Goal: Task Accomplishment & Management: Manage account settings

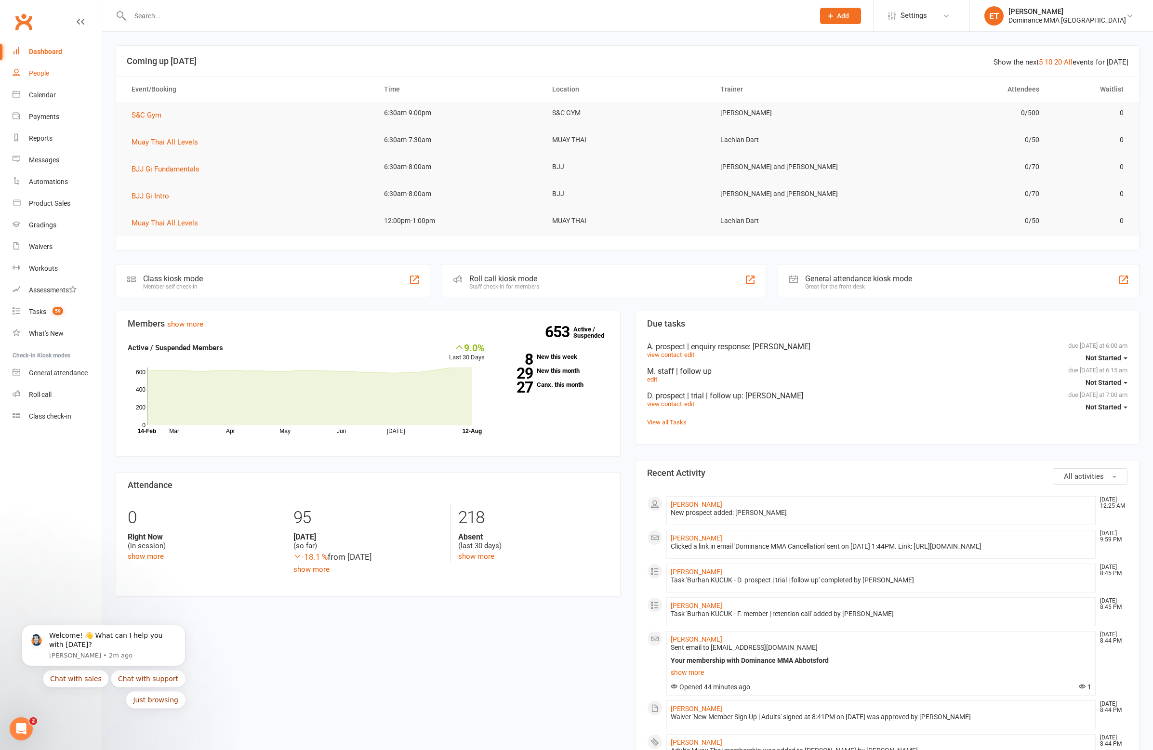
click at [30, 73] on div "People" at bounding box center [39, 73] width 20 height 8
click at [42, 73] on div "People" at bounding box center [39, 73] width 20 height 8
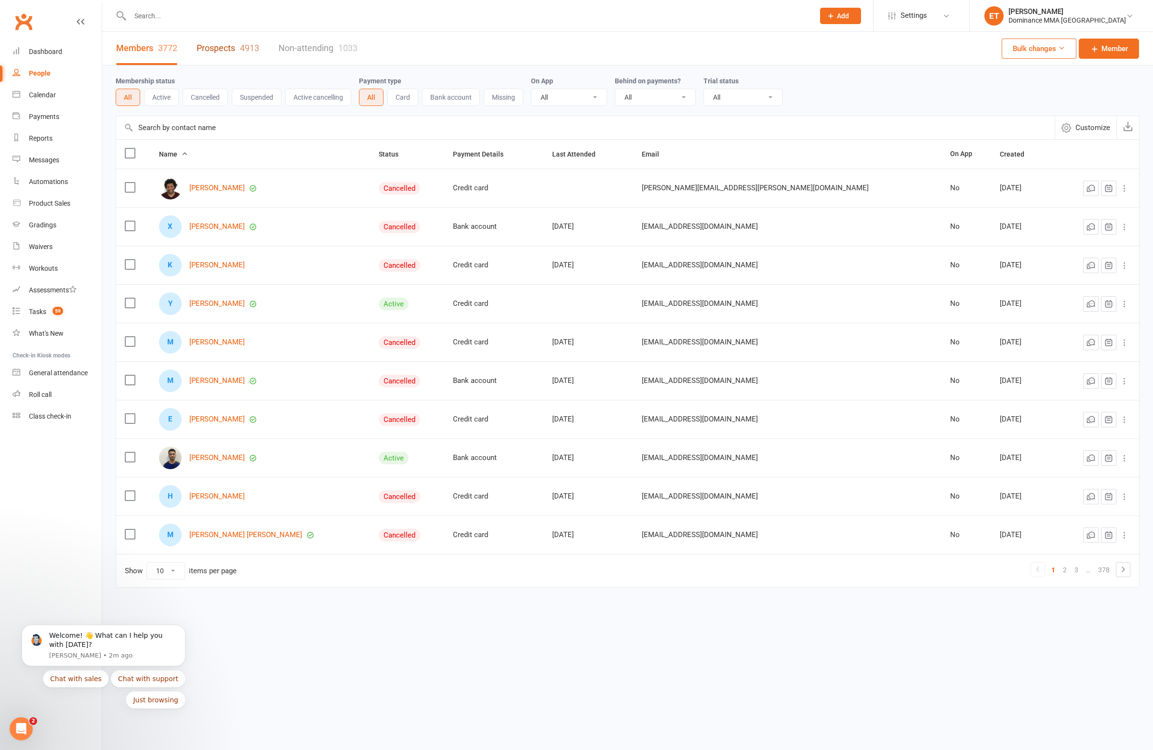
click at [222, 50] on link "Prospects 4913" at bounding box center [228, 48] width 63 height 33
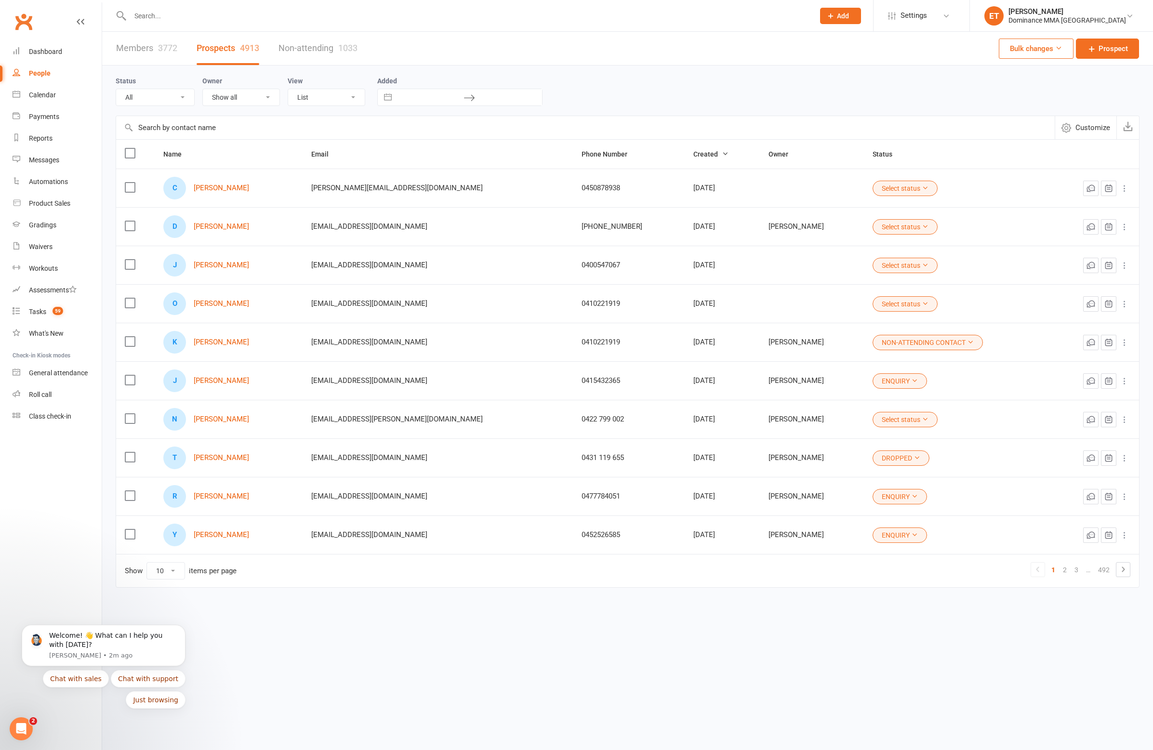
click at [128, 186] on label at bounding box center [130, 188] width 10 height 10
click at [128, 183] on input "checkbox" at bounding box center [130, 183] width 10 height 0
drag, startPoint x: 131, startPoint y: 186, endPoint x: 165, endPoint y: 188, distance: 34.2
click at [132, 186] on label at bounding box center [130, 188] width 10 height 10
click at [132, 183] on input "checkbox" at bounding box center [130, 183] width 10 height 0
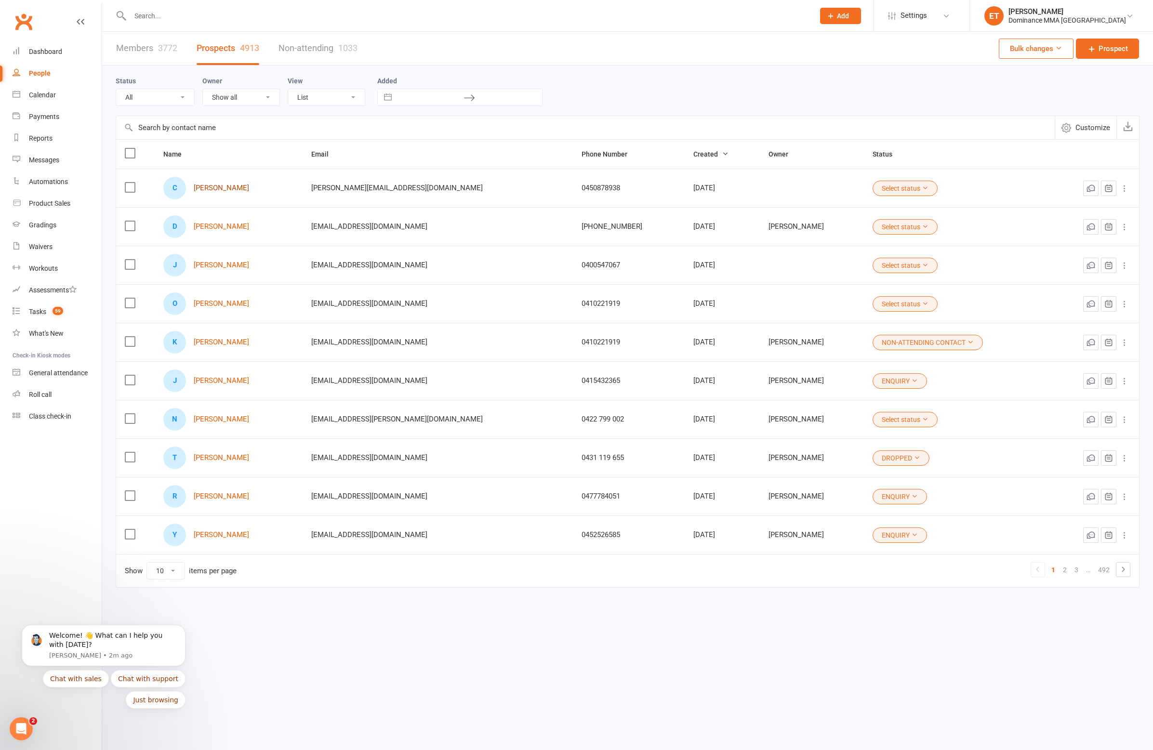
click at [228, 188] on link "Chris Meekin" at bounding box center [221, 188] width 55 height 8
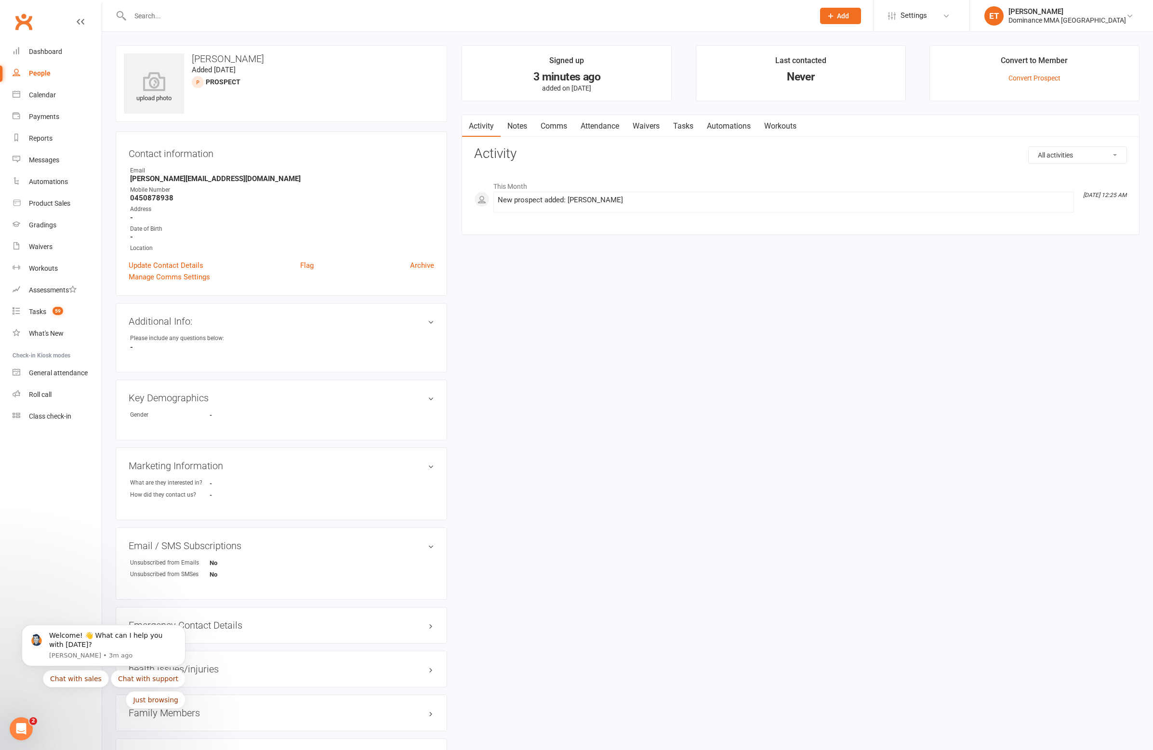
scroll to position [1, 0]
click at [170, 700] on button "Just browsing" at bounding box center [156, 699] width 60 height 17
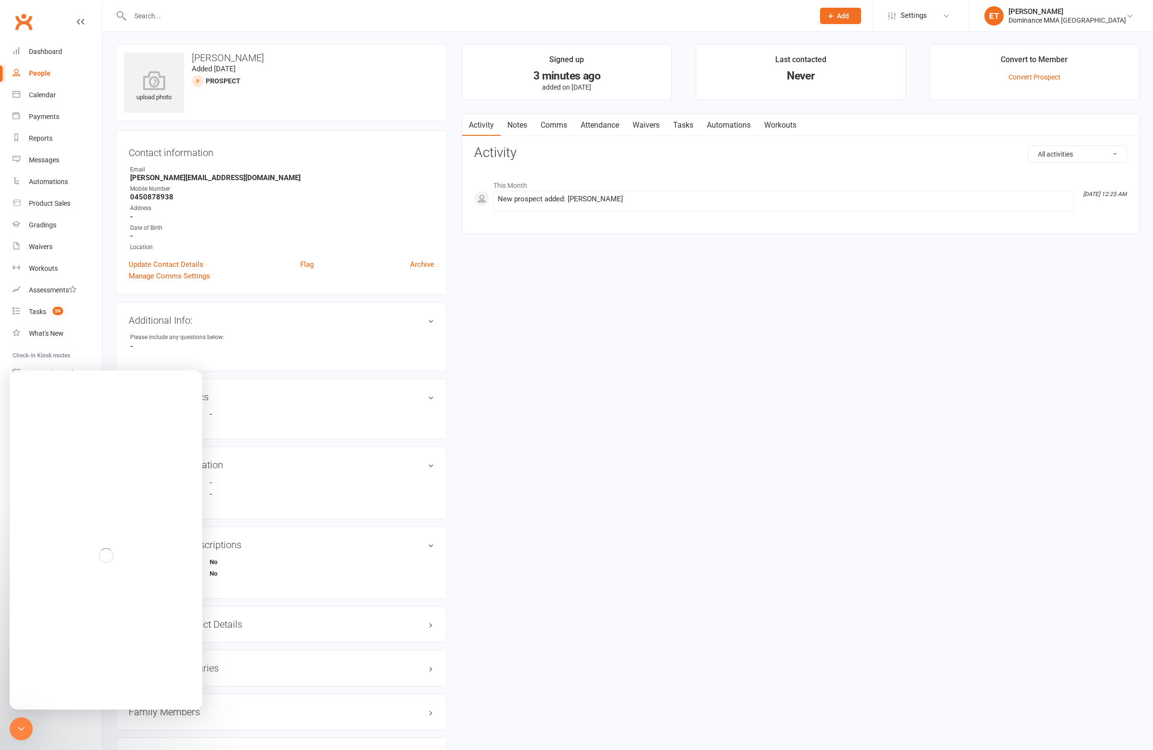
scroll to position [0, 0]
click at [666, 572] on div "upload photo Chris Meekin Added 13 August, 2025 prospect Contact information Ow…" at bounding box center [627, 424] width 1038 height 760
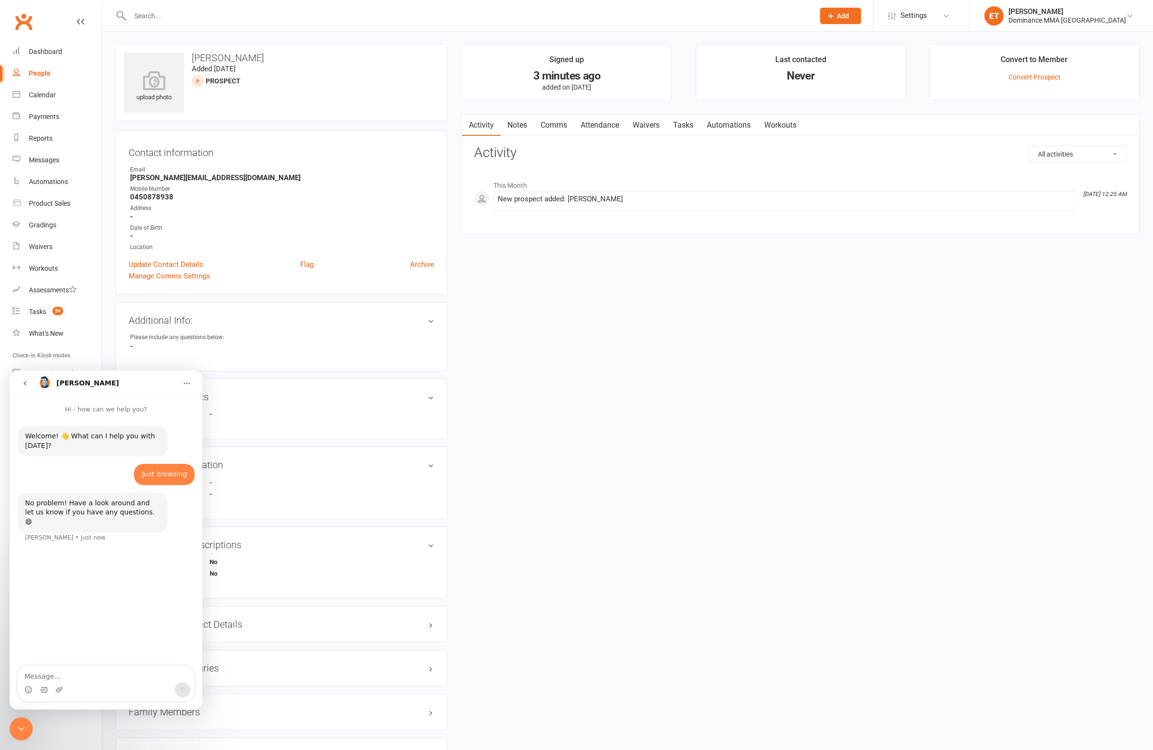
click at [27, 382] on icon "go back" at bounding box center [25, 384] width 8 height 8
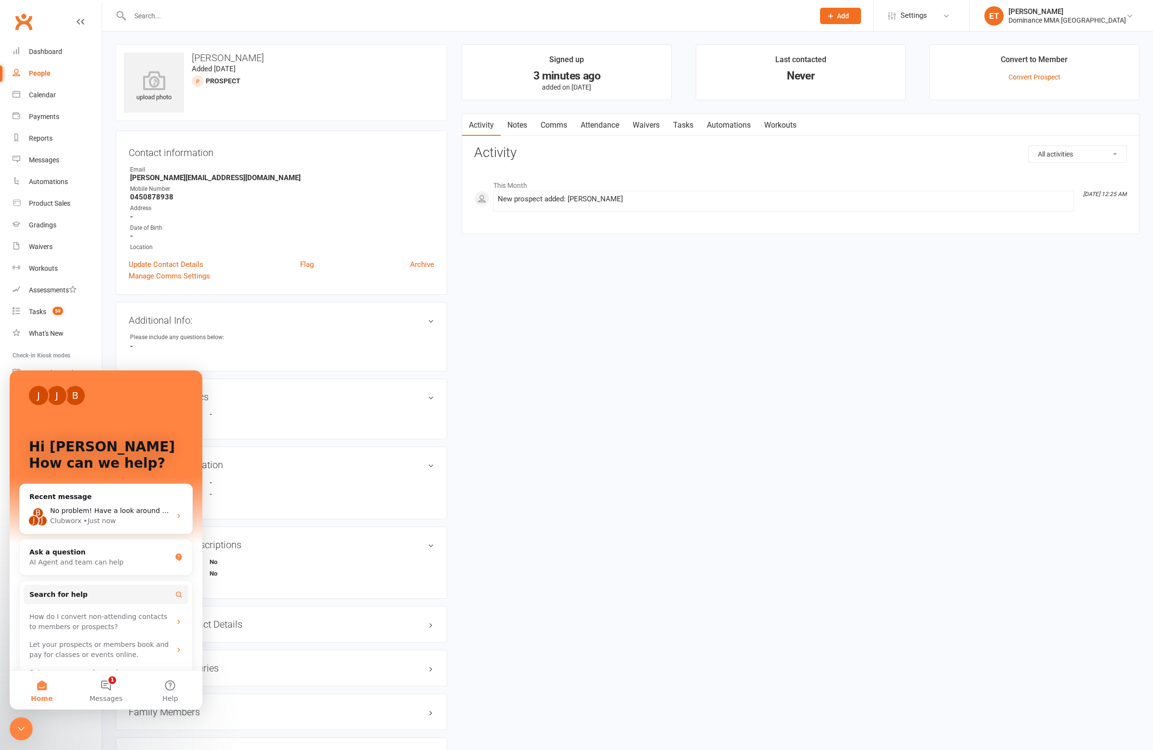
click at [28, 732] on div "Close Intercom Messenger" at bounding box center [21, 728] width 23 height 23
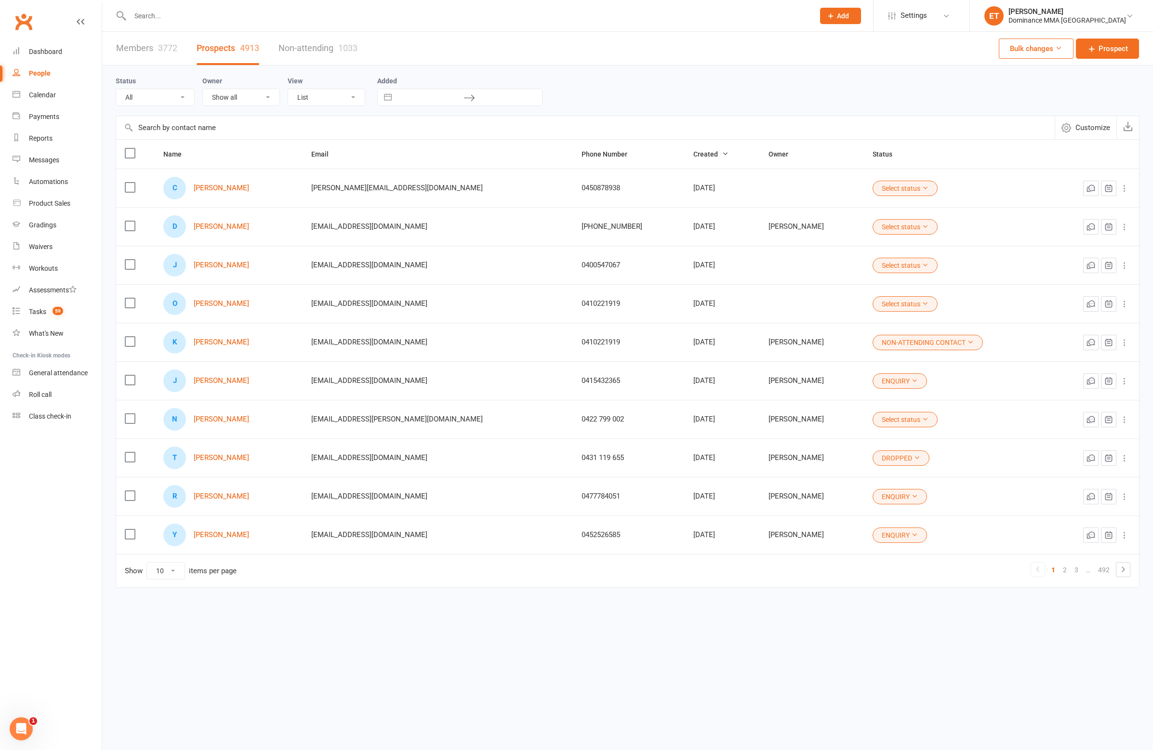
click at [123, 190] on td at bounding box center [135, 188] width 39 height 39
click at [135, 189] on td at bounding box center [135, 188] width 39 height 39
click at [131, 189] on label at bounding box center [130, 188] width 10 height 10
click at [131, 183] on input "checkbox" at bounding box center [130, 183] width 10 height 0
click at [862, 728] on span "Archive" at bounding box center [856, 727] width 24 height 9
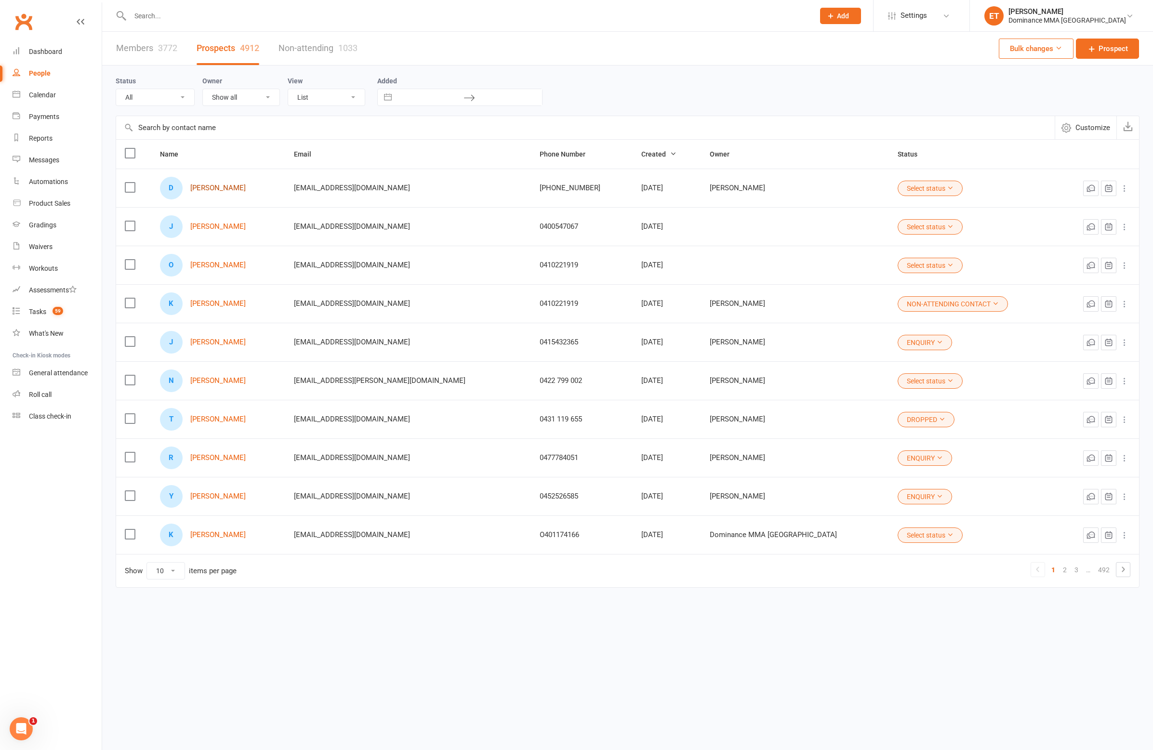
click at [216, 186] on link "Daniel Carr-Pollock" at bounding box center [217, 188] width 55 height 8
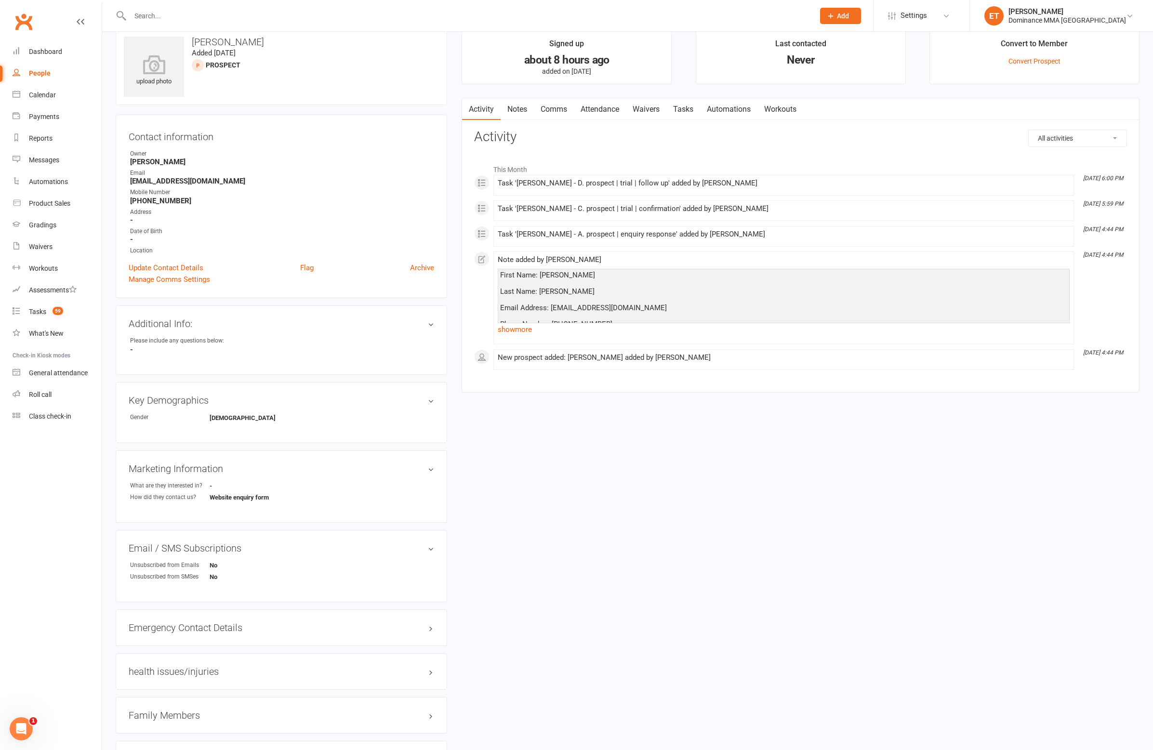
scroll to position [29, 0]
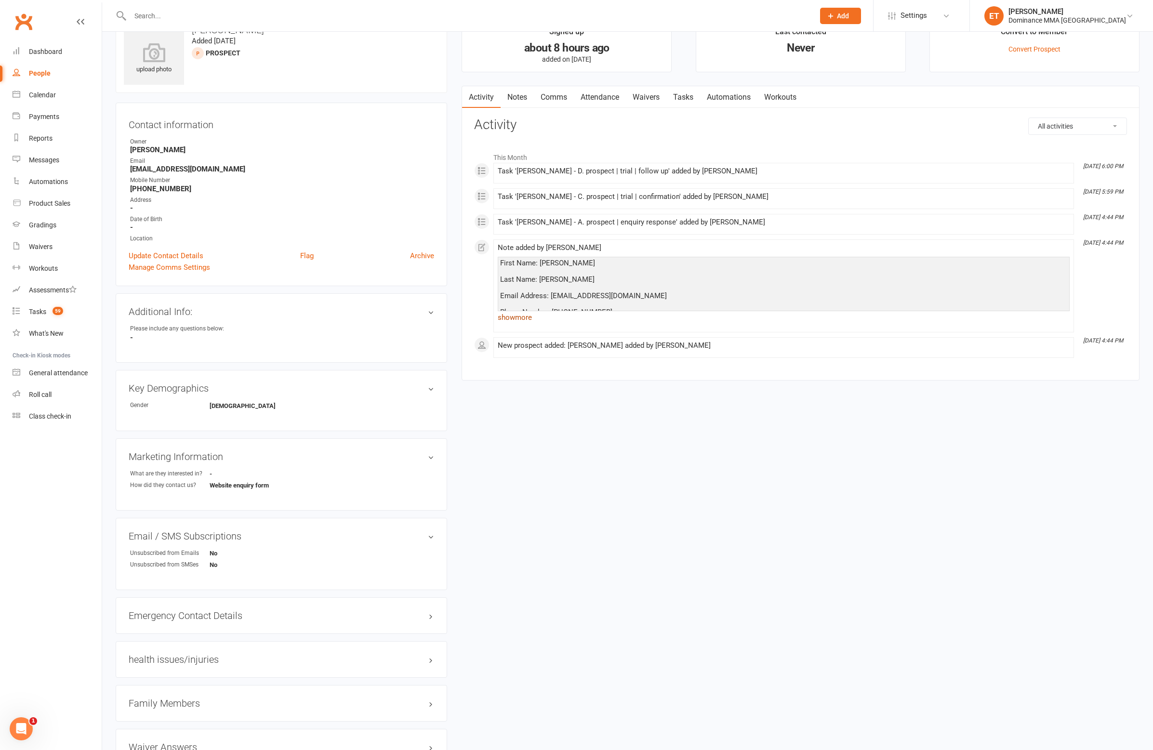
click at [510, 315] on link "show more" at bounding box center [784, 317] width 572 height 13
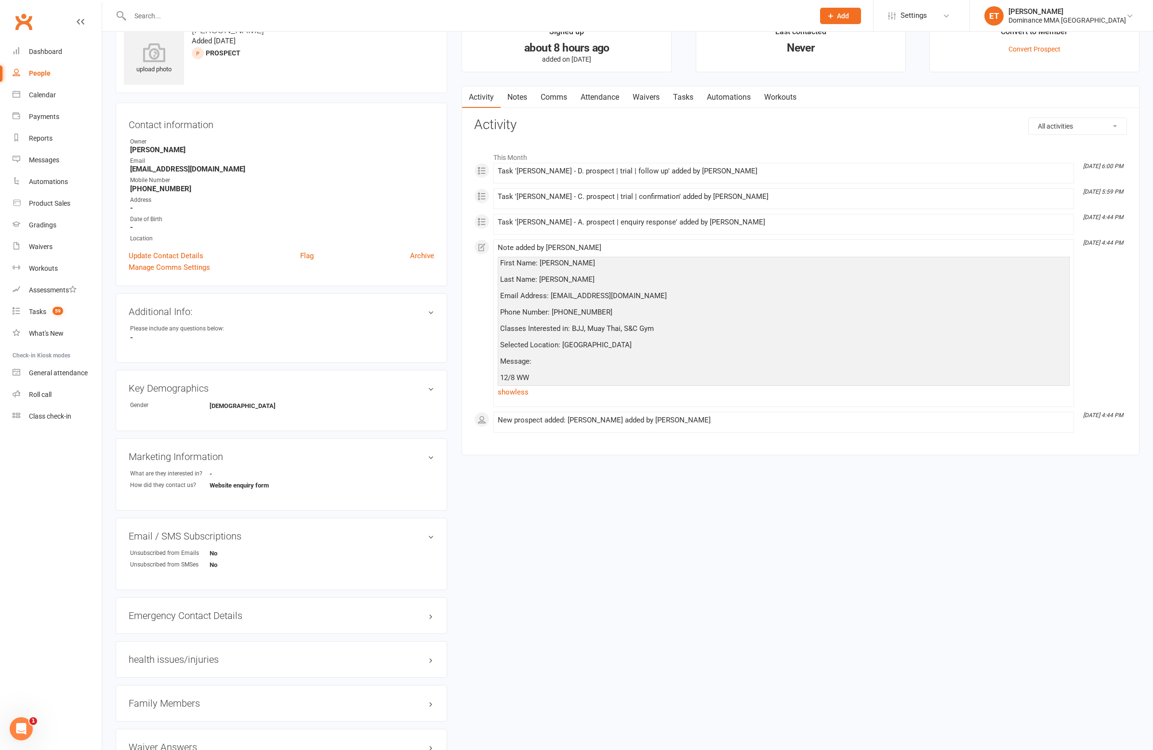
scroll to position [20, 0]
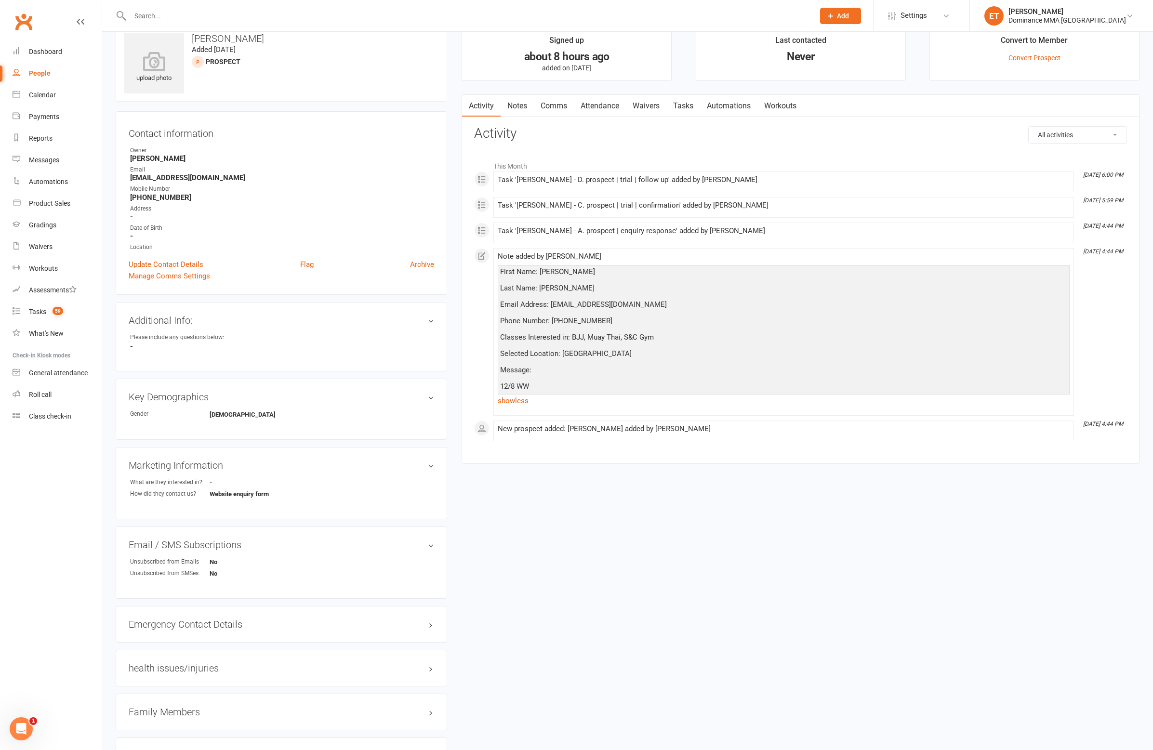
click at [48, 74] on div "People" at bounding box center [40, 73] width 22 height 8
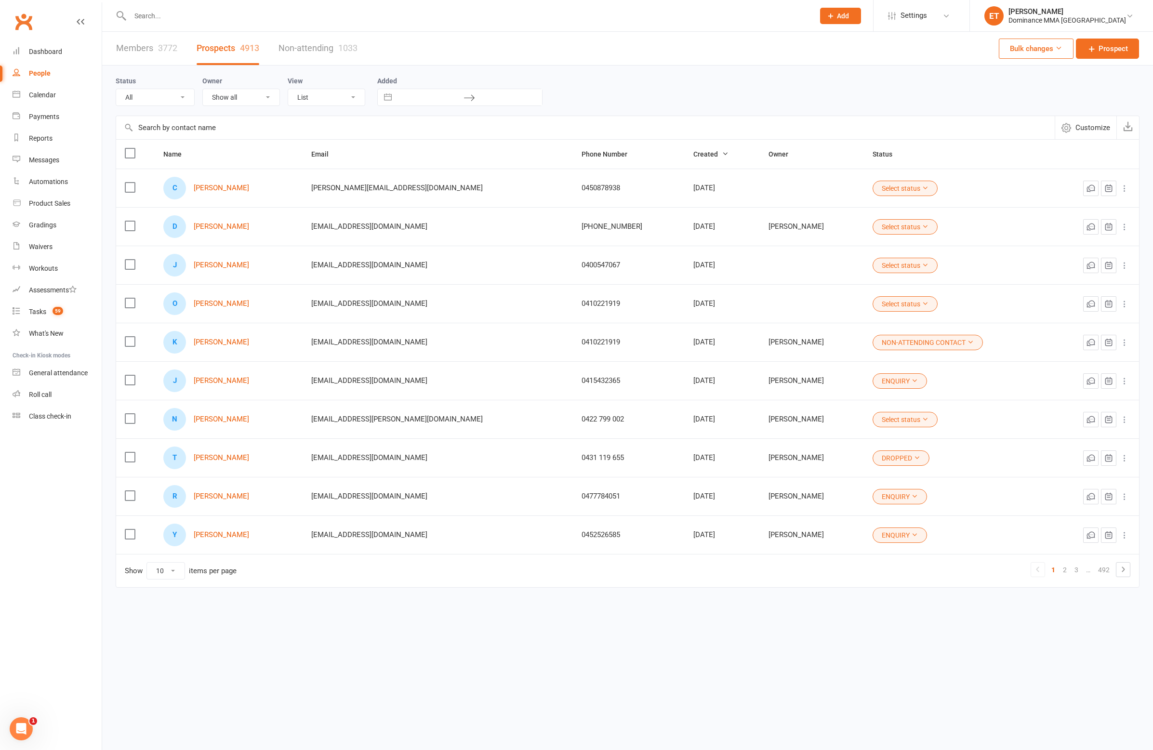
click at [129, 187] on label at bounding box center [130, 188] width 10 height 10
click at [129, 183] on input "checkbox" at bounding box center [130, 183] width 10 height 0
click at [854, 732] on span "Archive" at bounding box center [856, 727] width 24 height 9
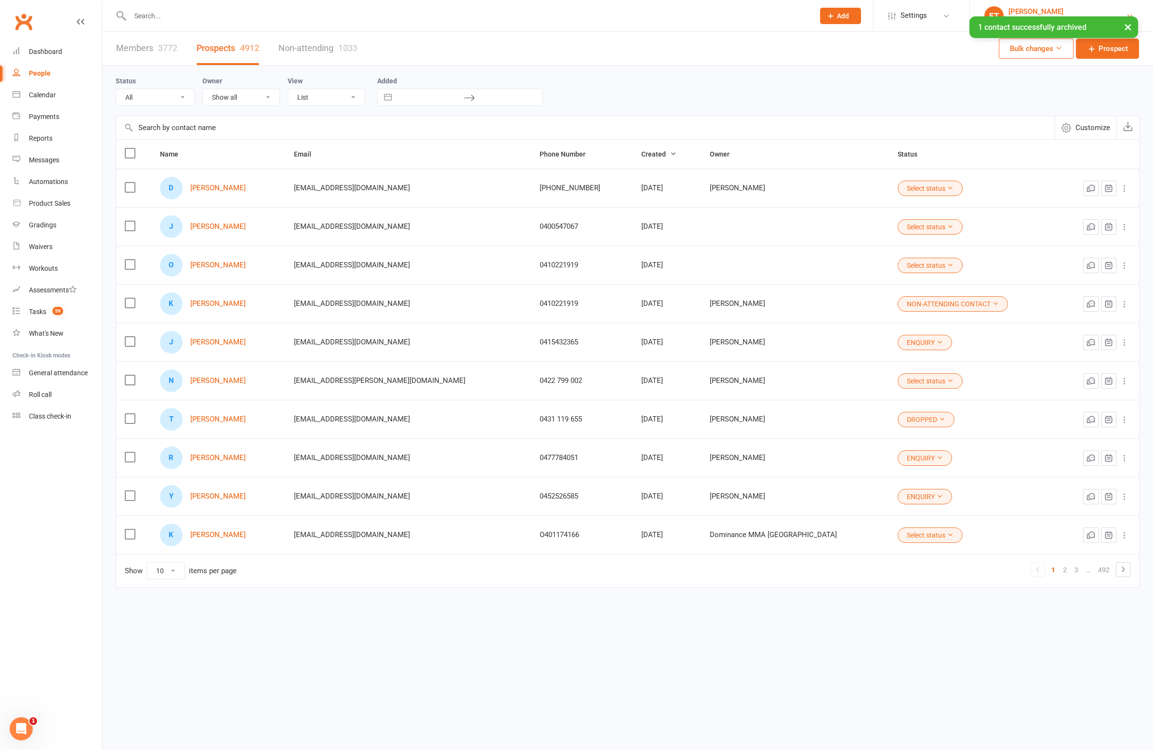
drag, startPoint x: 1103, startPoint y: 10, endPoint x: 1093, endPoint y: 10, distance: 9.2
click at [1101, 10] on div "[PERSON_NAME]" at bounding box center [1067, 11] width 118 height 9
click at [1095, 84] on link "Switch to: Dominance MMA Thomastown" at bounding box center [1061, 88] width 183 height 22
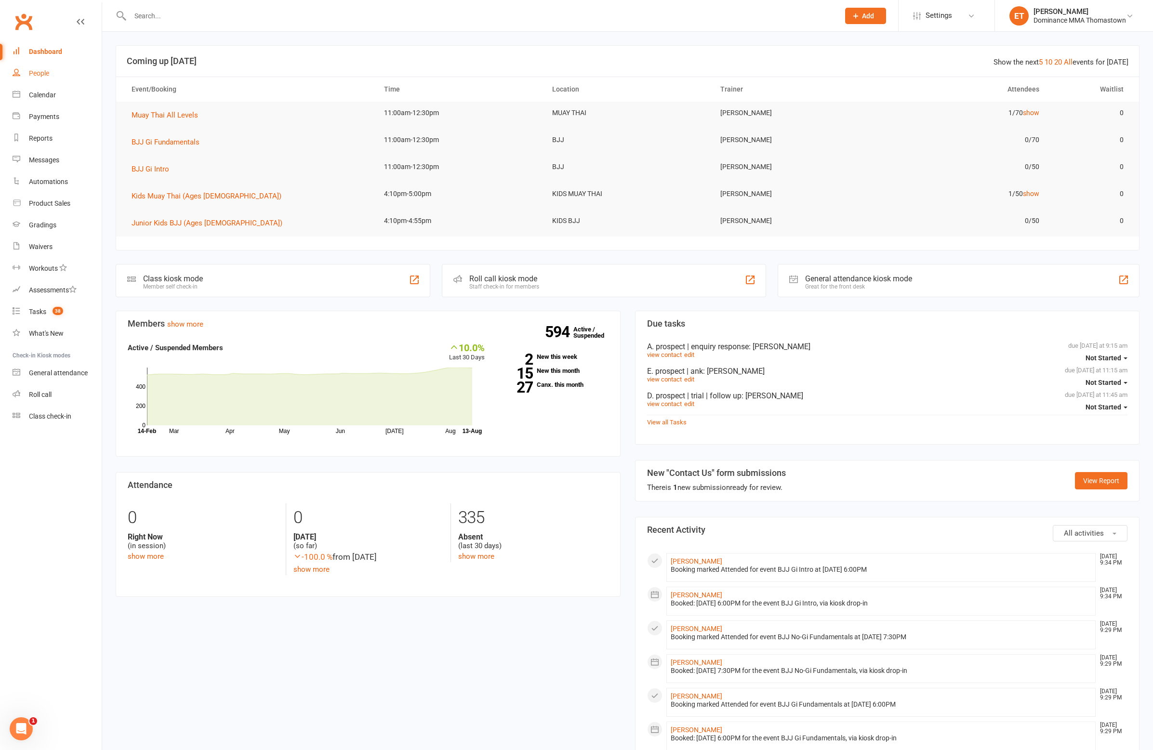
click at [39, 78] on link "People" at bounding box center [57, 74] width 89 height 22
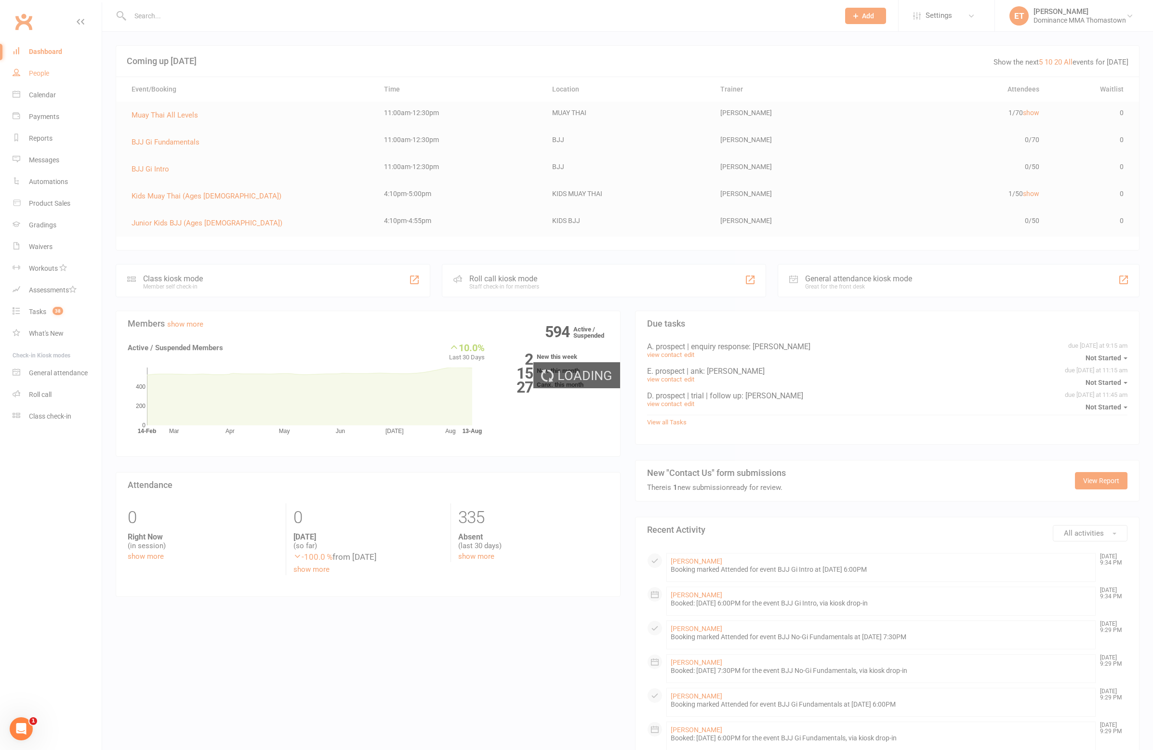
select select "50"
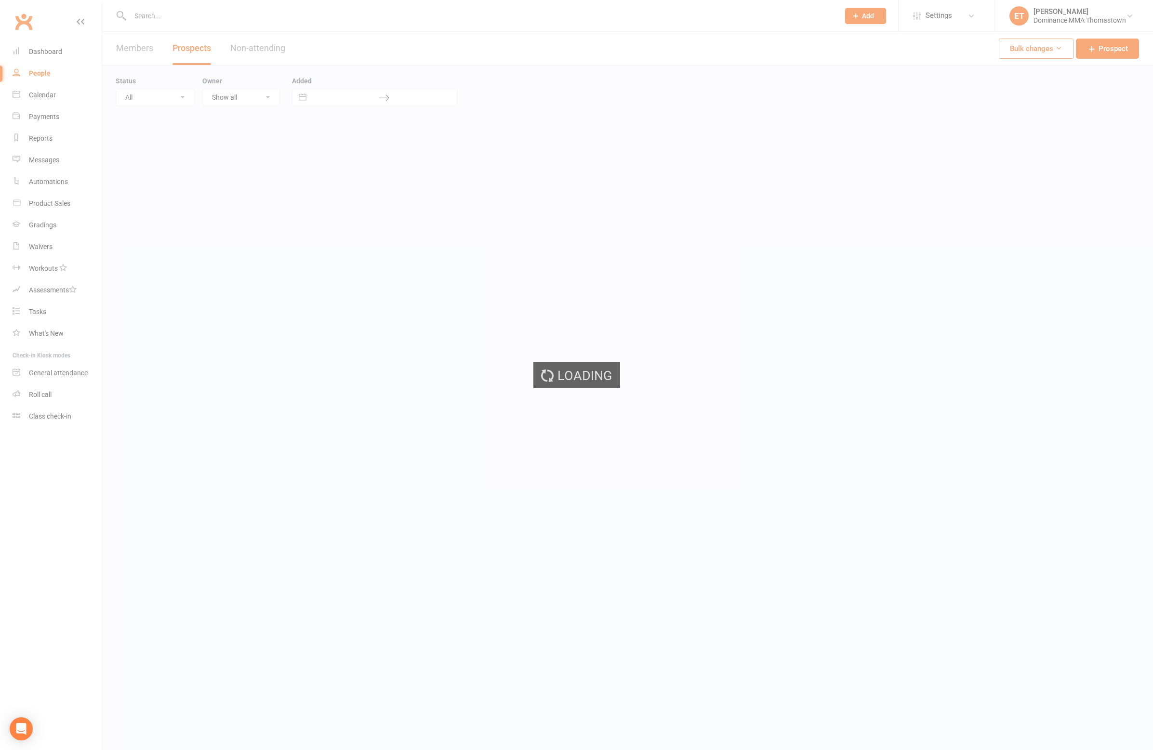
select select "50"
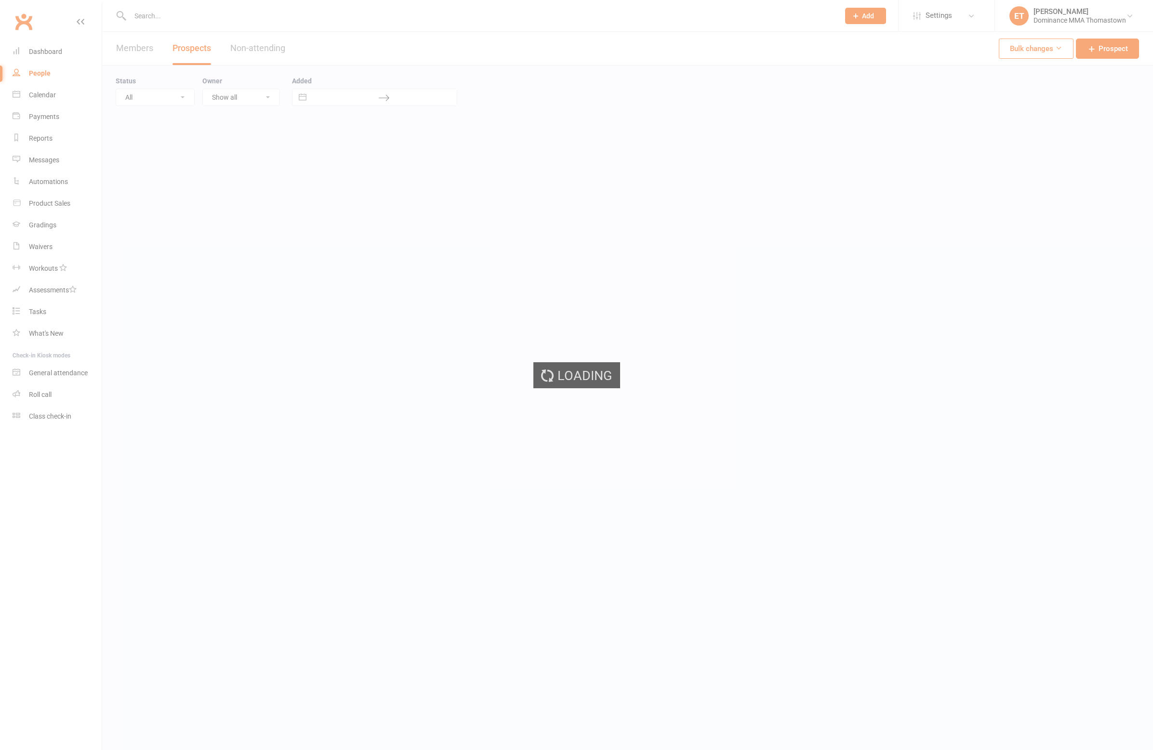
select select "50"
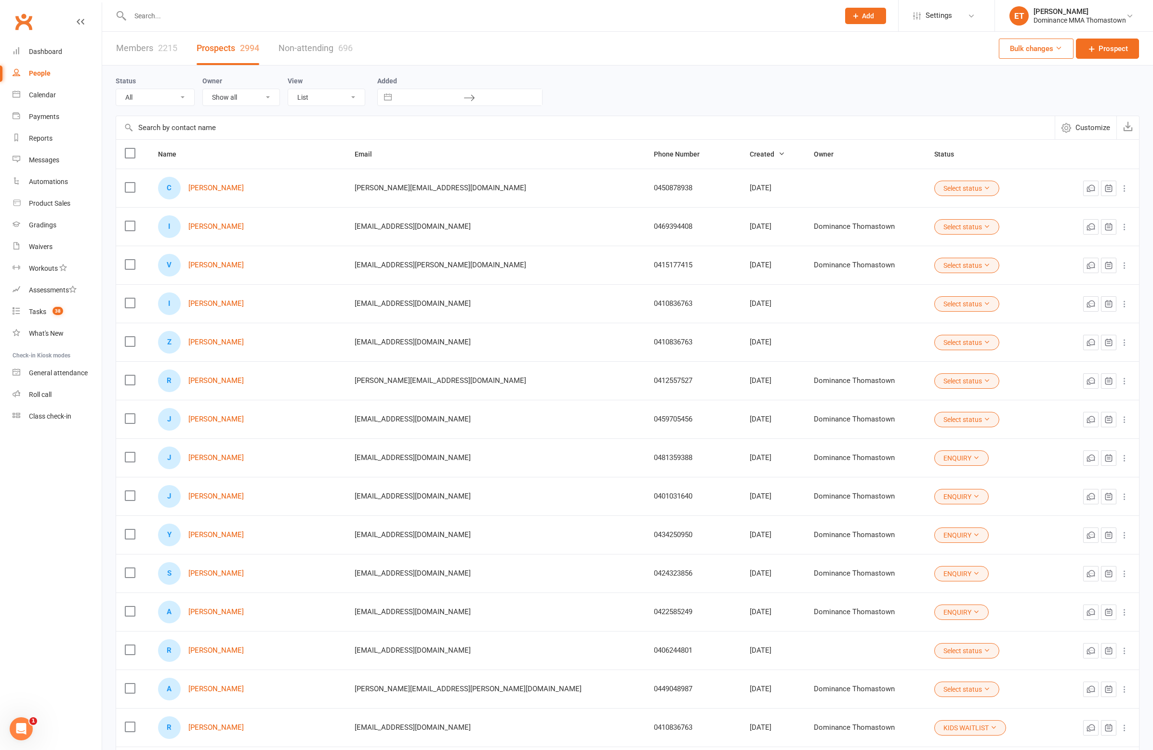
click at [127, 187] on label at bounding box center [130, 188] width 10 height 10
click at [127, 183] on input "checkbox" at bounding box center [130, 183] width 10 height 0
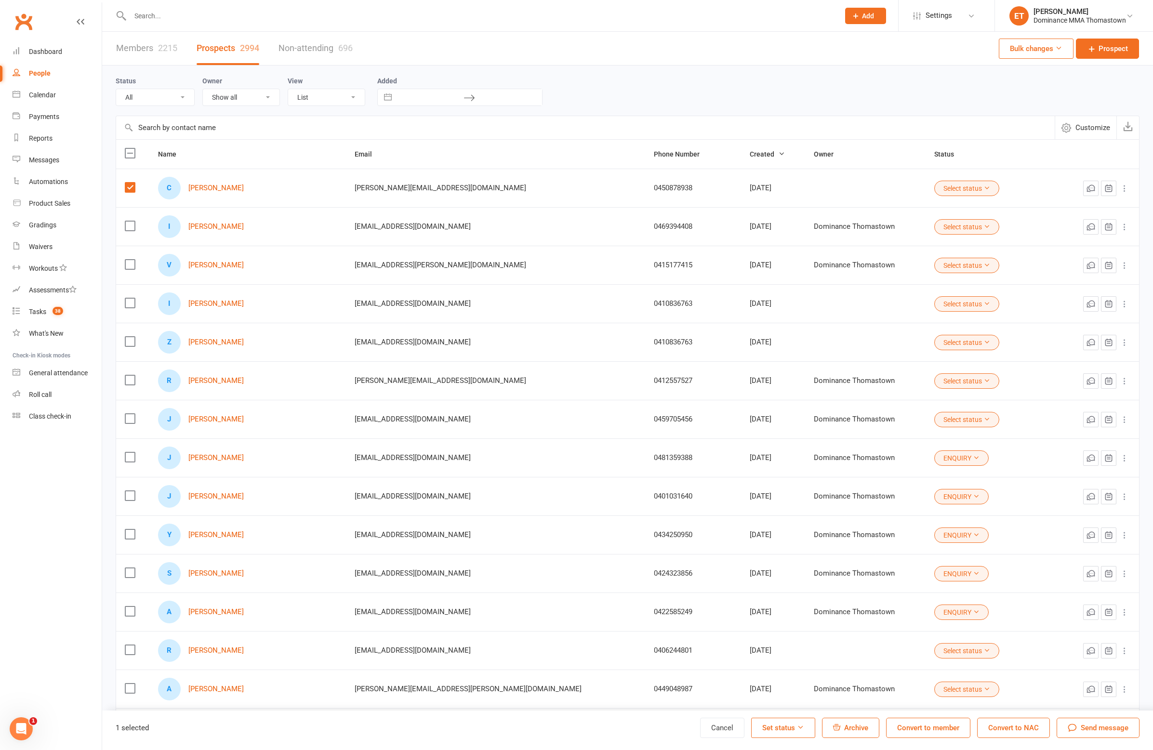
click at [858, 726] on span "Archive" at bounding box center [856, 727] width 24 height 9
